Goal: Communication & Community: Share content

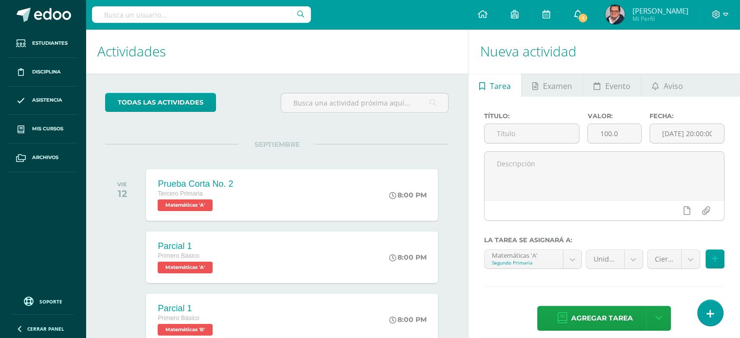
click at [593, 10] on link "1" at bounding box center [577, 14] width 31 height 29
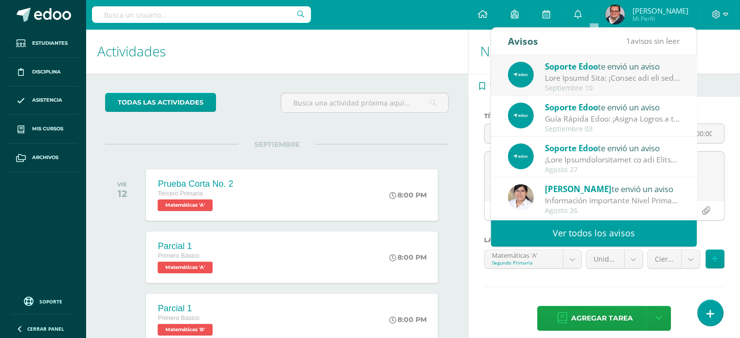
click at [607, 62] on div "Soporte Edoo te envió un aviso" at bounding box center [612, 66] width 135 height 13
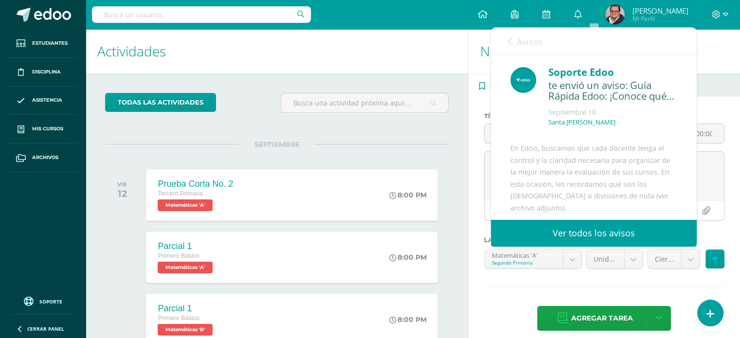
scroll to position [416, 0]
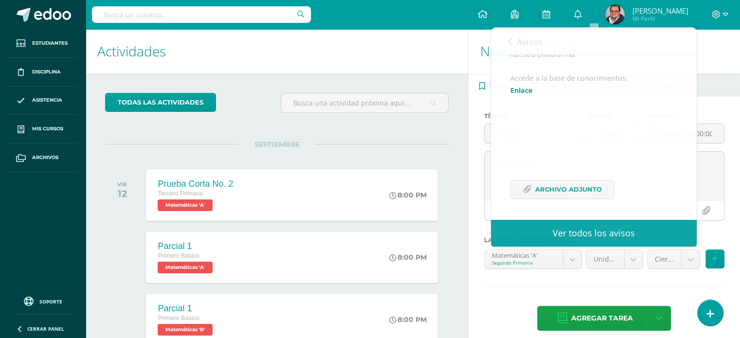
click at [408, 71] on h1 "Actividades" at bounding box center [276, 51] width 359 height 44
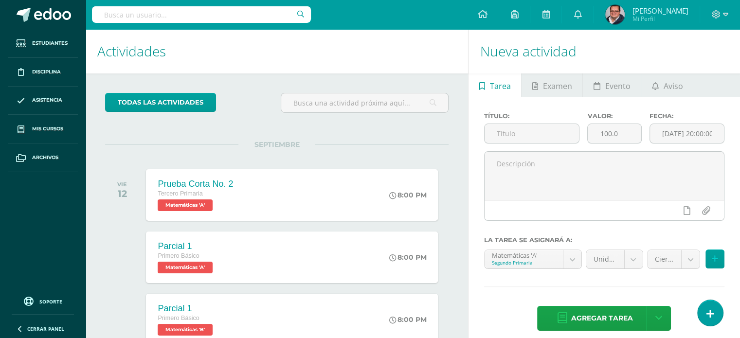
click at [242, 16] on input "text" at bounding box center [201, 14] width 219 height 17
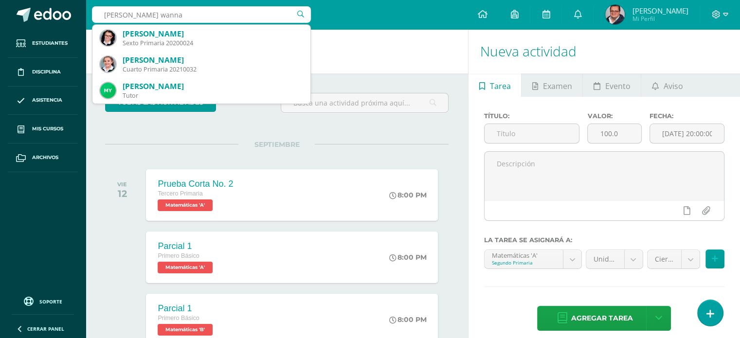
type input "camila wannan"
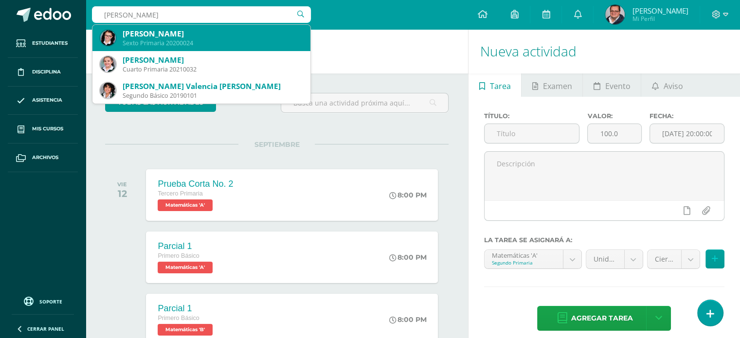
click at [201, 36] on div "[PERSON_NAME]" at bounding box center [213, 34] width 180 height 10
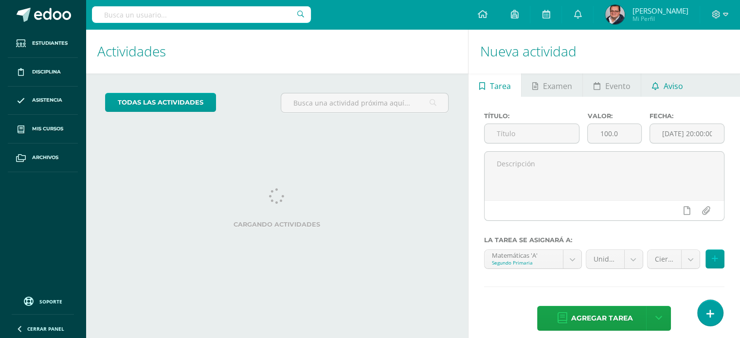
click at [675, 82] on span "Aviso" at bounding box center [673, 85] width 19 height 23
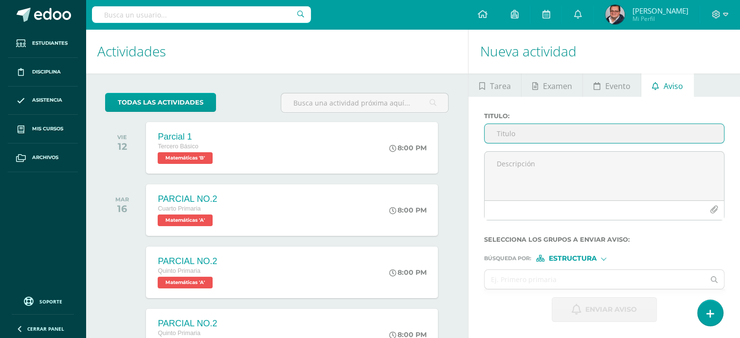
click at [527, 138] on input "Titulo :" at bounding box center [604, 133] width 239 height 19
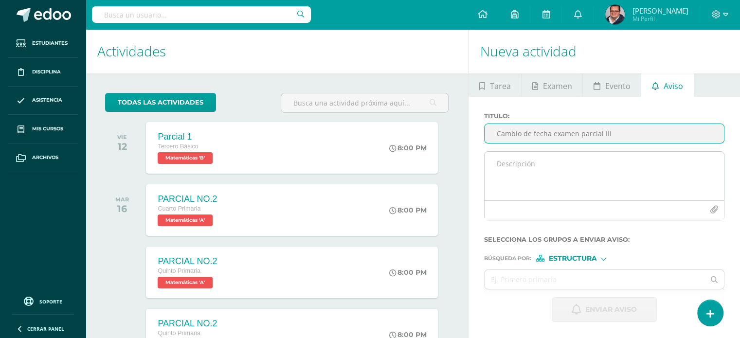
type input "Cambio de fecha examen parcial III"
click at [499, 160] on textarea at bounding box center [604, 176] width 239 height 49
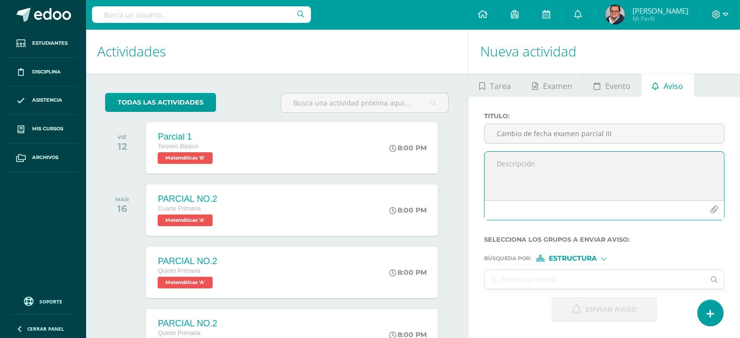
paste textarea "Estimados Padres de Familia, Reciban un cordial saludo. Les informamos que la p…"
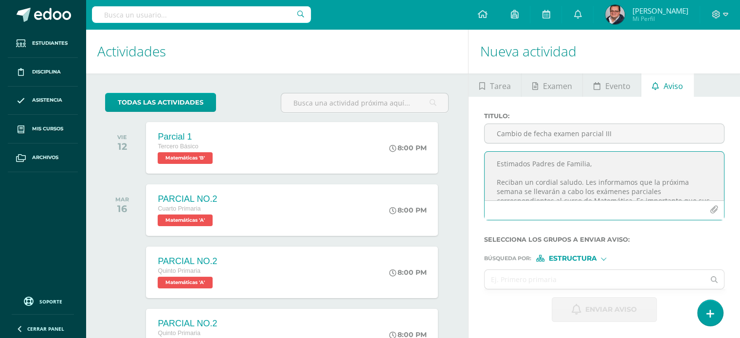
click at [559, 191] on textarea "Estimados Padres de Familia, Reciban un cordial saludo. Les informamos que la p…" at bounding box center [604, 176] width 239 height 49
click at [656, 172] on textarea "Estimados Padres de Familia, Reciban un cordial saludo. Les informamos que la p…" at bounding box center [604, 176] width 239 height 49
click at [701, 169] on textarea "Estimados Padres de Familia, Reciban un cordial saludo. Les informamos que la p…" at bounding box center [604, 176] width 239 height 49
click at [564, 185] on textarea "Estimados Padres de Familia, Reciban un cordial saludo. Les informamos que la p…" at bounding box center [604, 176] width 239 height 49
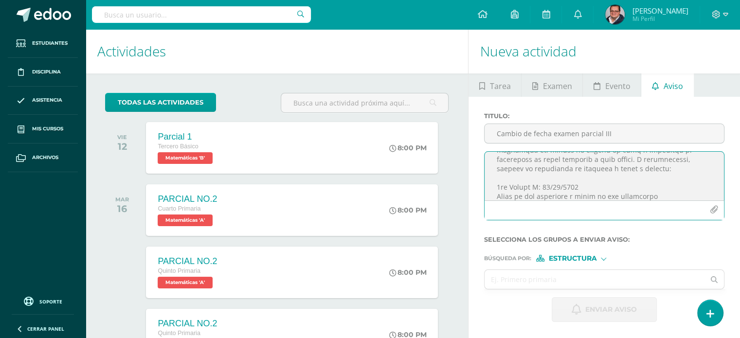
scroll to position [117, 0]
drag, startPoint x: 492, startPoint y: 188, endPoint x: 582, endPoint y: 185, distance: 90.1
click at [582, 185] on textarea at bounding box center [604, 176] width 239 height 49
drag, startPoint x: 650, startPoint y: 184, endPoint x: 491, endPoint y: 190, distance: 159.2
click at [491, 190] on textarea at bounding box center [604, 176] width 239 height 49
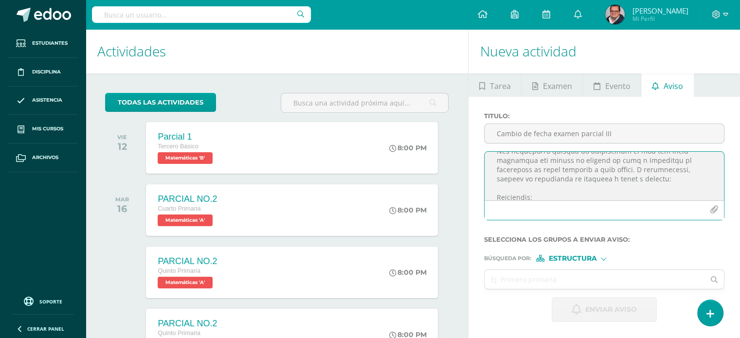
scroll to position [106, 0]
click at [662, 180] on textarea at bounding box center [604, 176] width 239 height 49
drag, startPoint x: 496, startPoint y: 180, endPoint x: 603, endPoint y: 177, distance: 107.1
click at [603, 177] on textarea at bounding box center [604, 176] width 239 height 49
click at [590, 187] on textarea at bounding box center [604, 176] width 239 height 49
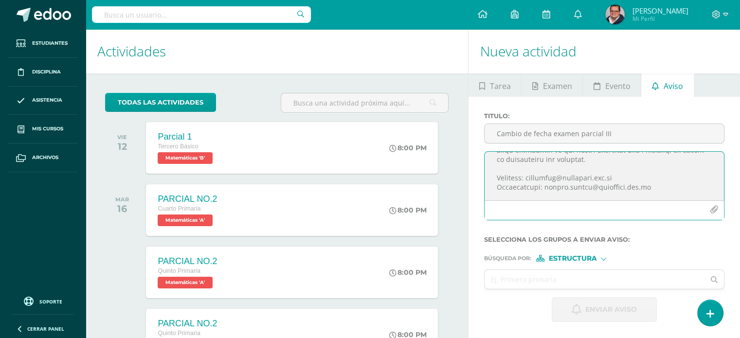
scroll to position [234, 0]
drag, startPoint x: 617, startPoint y: 180, endPoint x: 528, endPoint y: 179, distance: 88.6
click at [528, 179] on textarea at bounding box center [604, 176] width 239 height 49
click at [631, 172] on textarea at bounding box center [604, 176] width 239 height 49
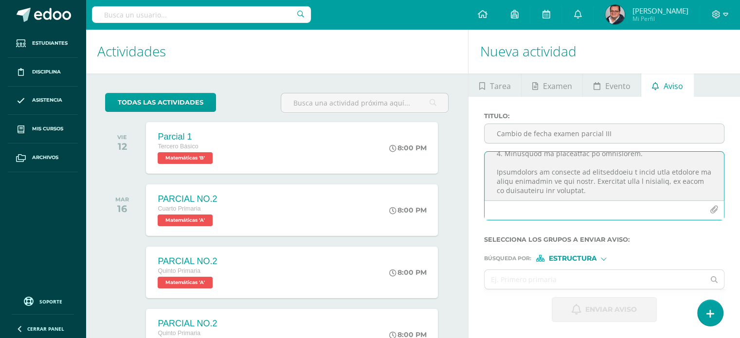
scroll to position [215, 0]
click at [558, 194] on textarea at bounding box center [604, 176] width 239 height 49
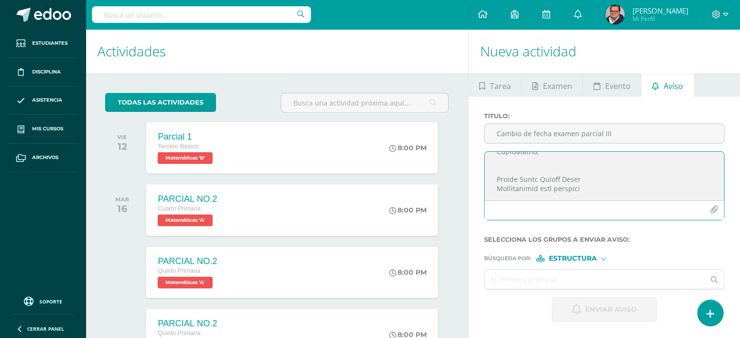
scroll to position [292, 0]
click at [497, 163] on textarea at bounding box center [604, 176] width 239 height 49
type textarea "Estimados Padres de Familia, Reciban un cordial saludo. Les informamos que la p…"
click at [718, 210] on button "button" at bounding box center [714, 209] width 19 height 19
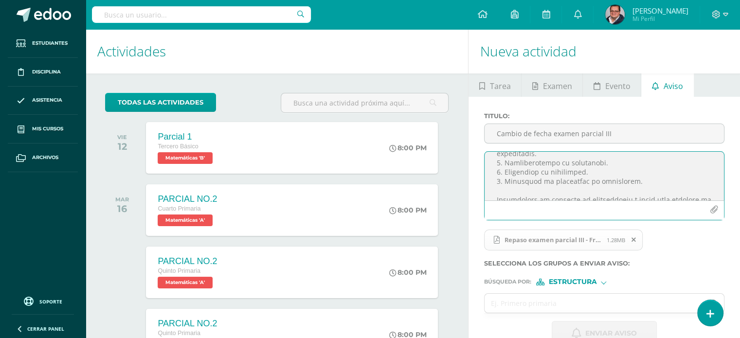
scroll to position [0, 0]
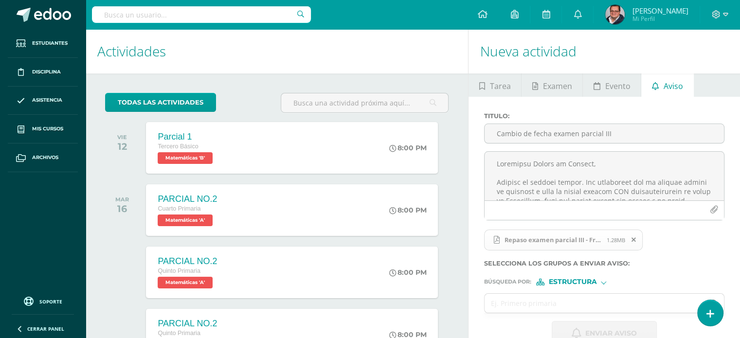
click at [551, 284] on span "Estructura" at bounding box center [572, 281] width 48 height 5
click at [551, 283] on span "Estructura" at bounding box center [572, 281] width 48 height 5
click at [507, 308] on input "text" at bounding box center [595, 303] width 220 height 19
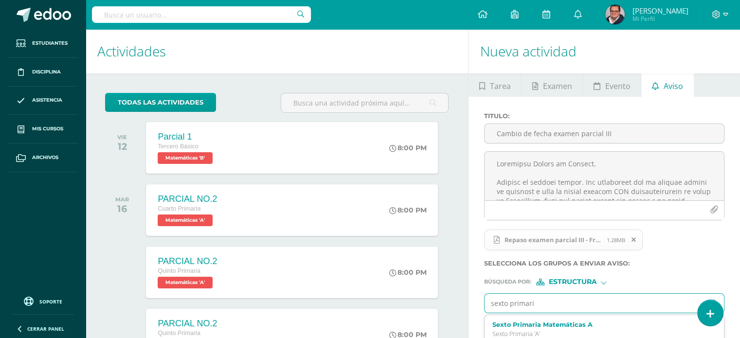
type input "sexto primaria"
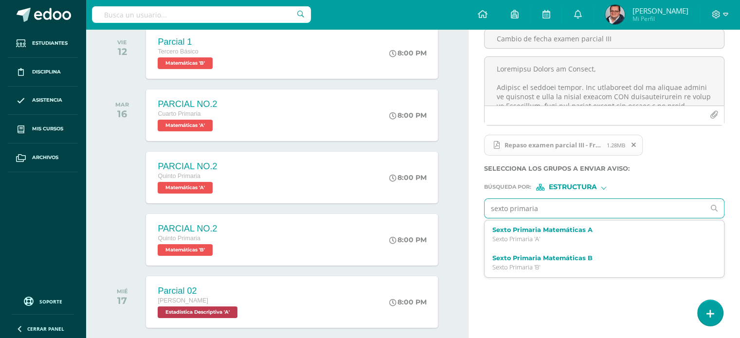
scroll to position [97, 0]
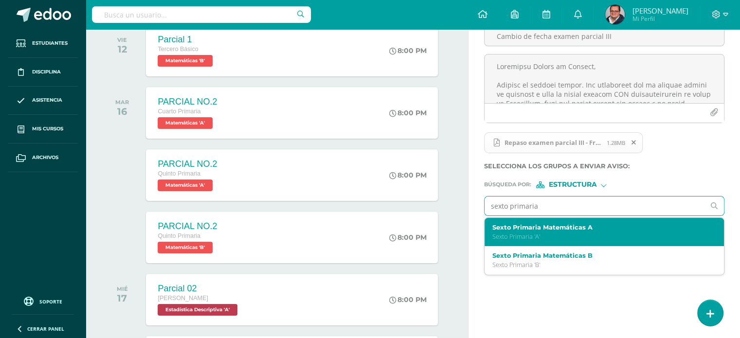
click at [505, 226] on label "Sexto Primaria Matemáticas A" at bounding box center [599, 227] width 215 height 7
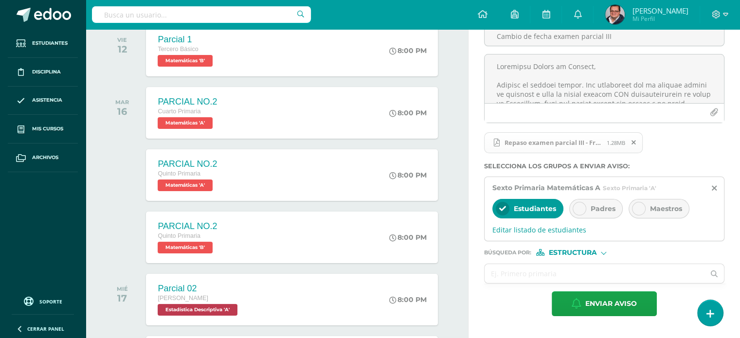
click at [580, 208] on icon at bounding box center [579, 208] width 7 height 7
click at [645, 214] on div "Maestros" at bounding box center [659, 208] width 61 height 19
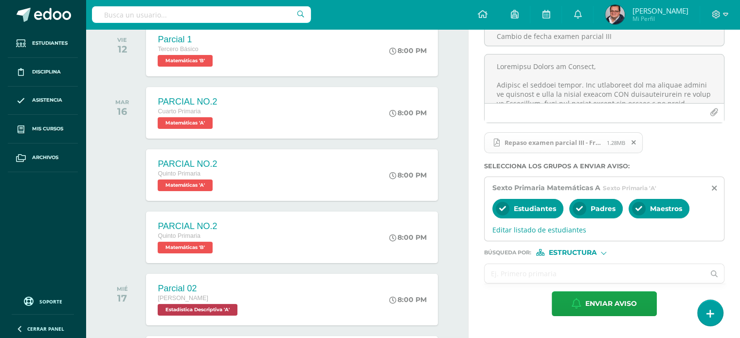
click at [529, 268] on input "text" at bounding box center [595, 273] width 220 height 19
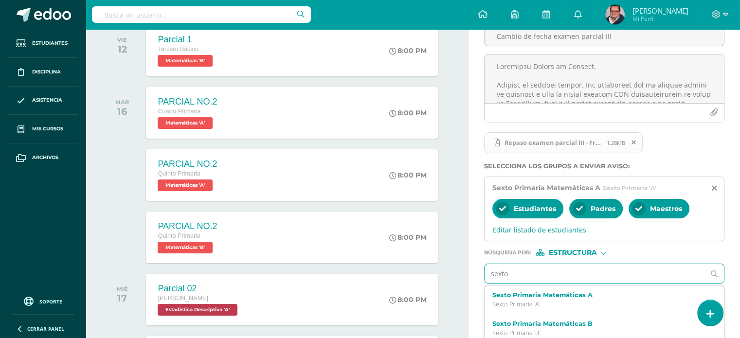
type input "sexto p"
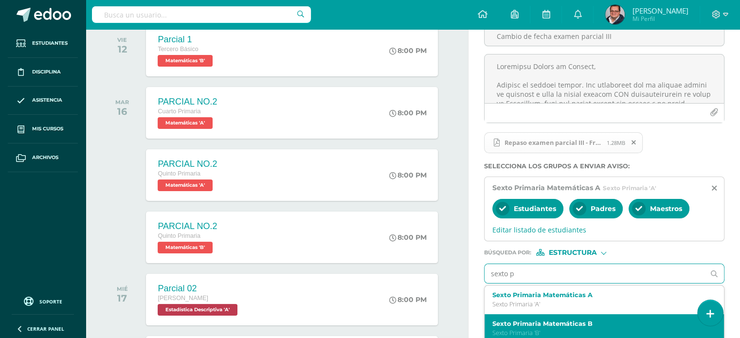
click at [516, 319] on div "Sexto Primaria Matemáticas B Sexto Primaria 'B'" at bounding box center [604, 328] width 239 height 29
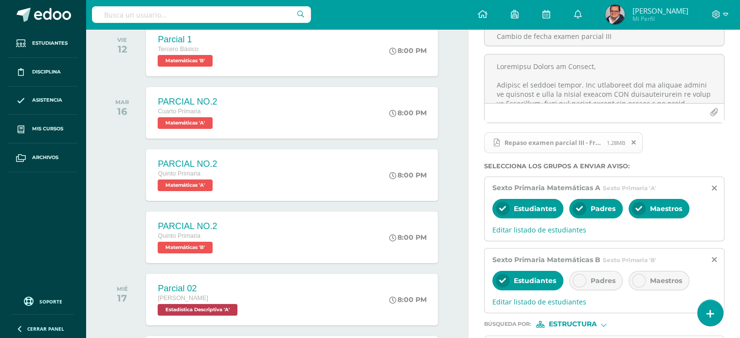
drag, startPoint x: 574, startPoint y: 284, endPoint x: 581, endPoint y: 285, distance: 6.9
click at [576, 284] on div at bounding box center [580, 281] width 14 height 14
click at [636, 209] on icon at bounding box center [638, 208] width 7 height 7
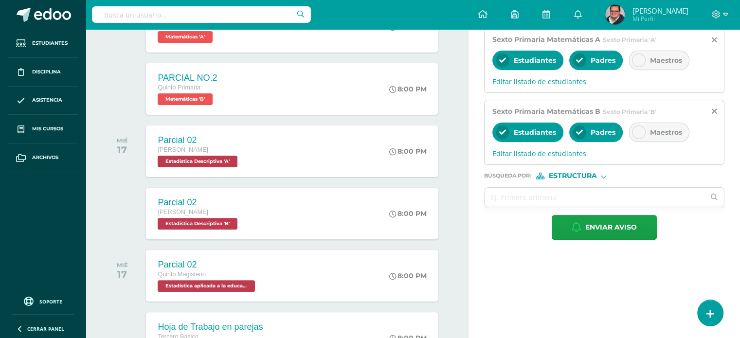
scroll to position [195, 0]
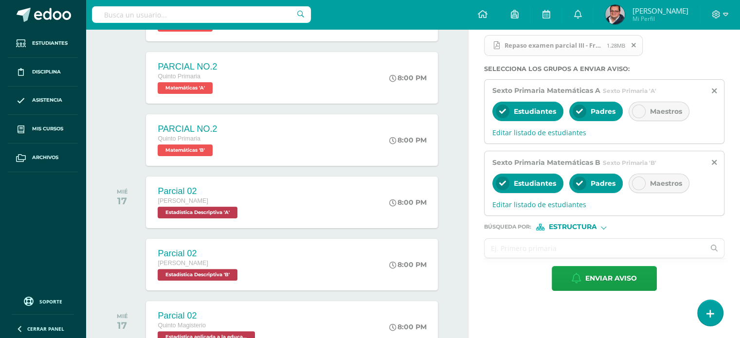
click at [499, 244] on input "text" at bounding box center [595, 248] width 220 height 19
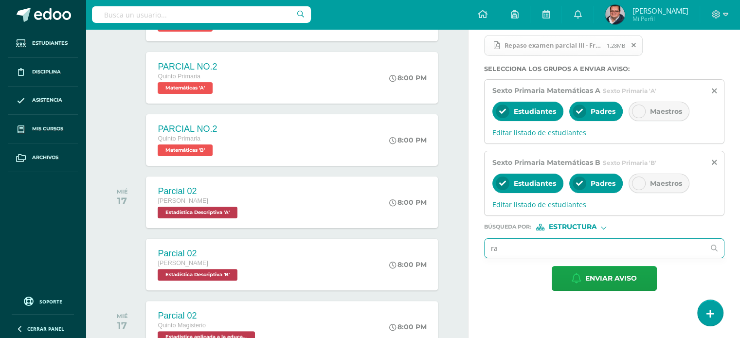
type input "r"
click at [591, 226] on span "Estructura" at bounding box center [572, 226] width 48 height 5
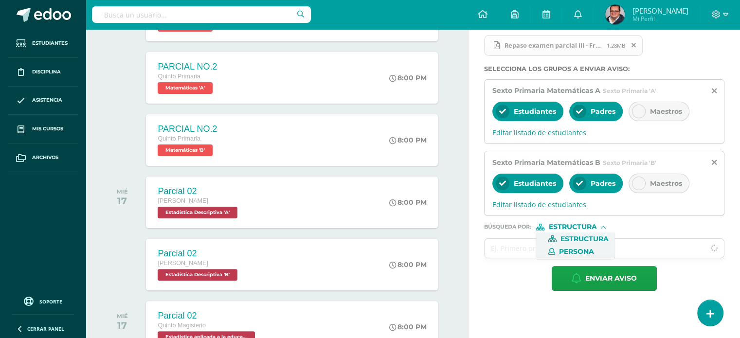
click at [576, 246] on span "Persona" at bounding box center [575, 251] width 78 height 13
click at [516, 251] on input "text" at bounding box center [595, 248] width 220 height 19
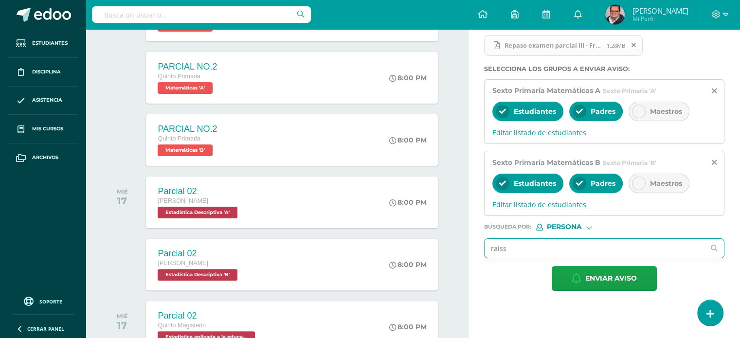
type input "raissa"
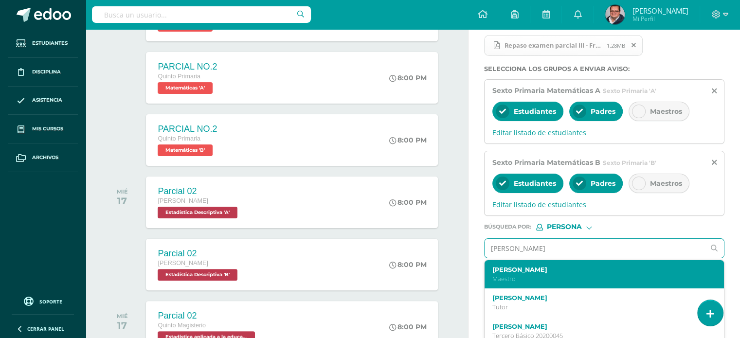
click at [512, 275] on p "Maestro" at bounding box center [599, 279] width 215 height 8
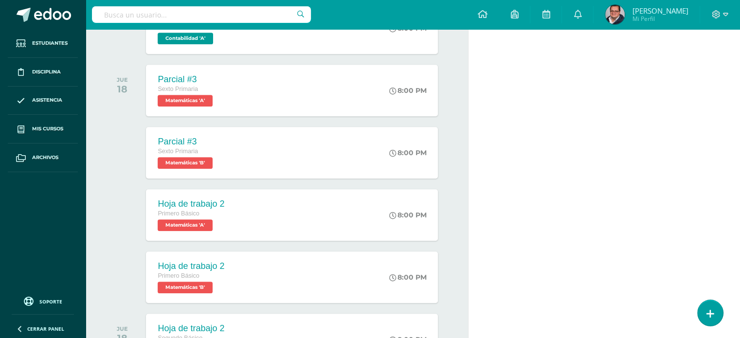
scroll to position [292, 0]
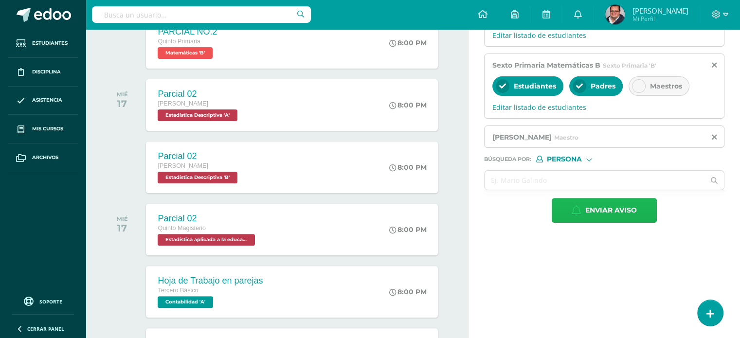
click at [613, 215] on span "Enviar aviso" at bounding box center [611, 211] width 52 height 24
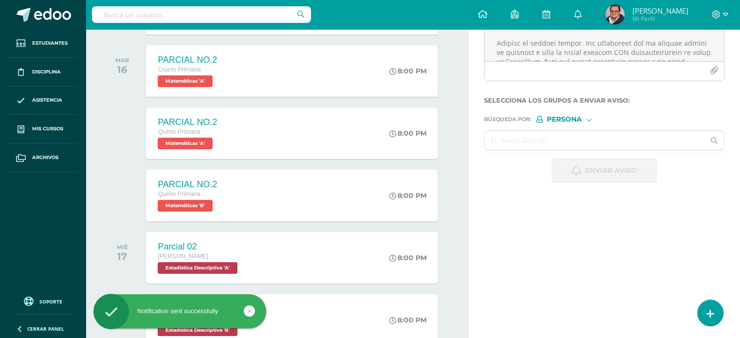
scroll to position [0, 0]
